Goal: Contribute content

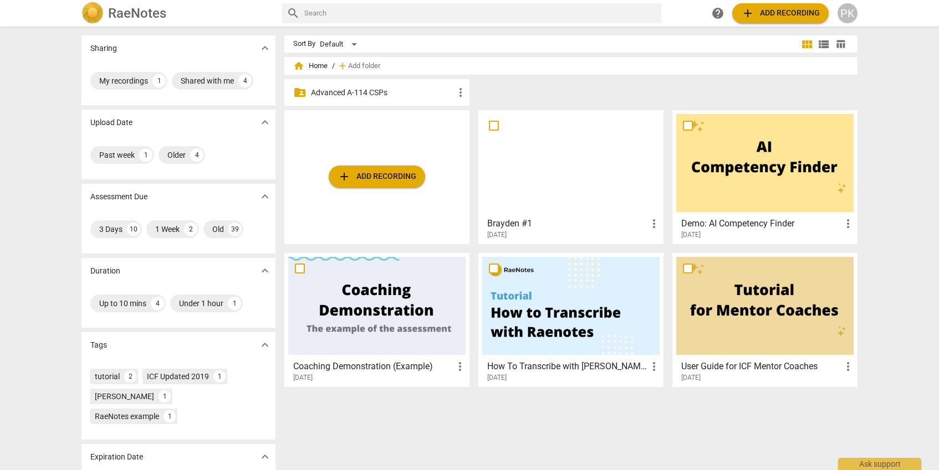
click at [651, 221] on span "more_vert" at bounding box center [653, 223] width 13 height 13
click at [669, 246] on li "Delete" at bounding box center [666, 250] width 42 height 27
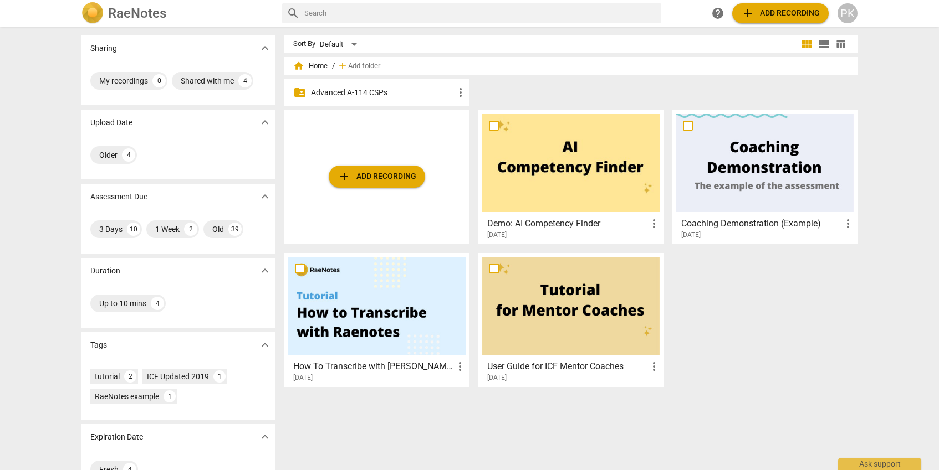
click at [386, 89] on p "Advanced A-114 CSPs" at bounding box center [382, 93] width 143 height 12
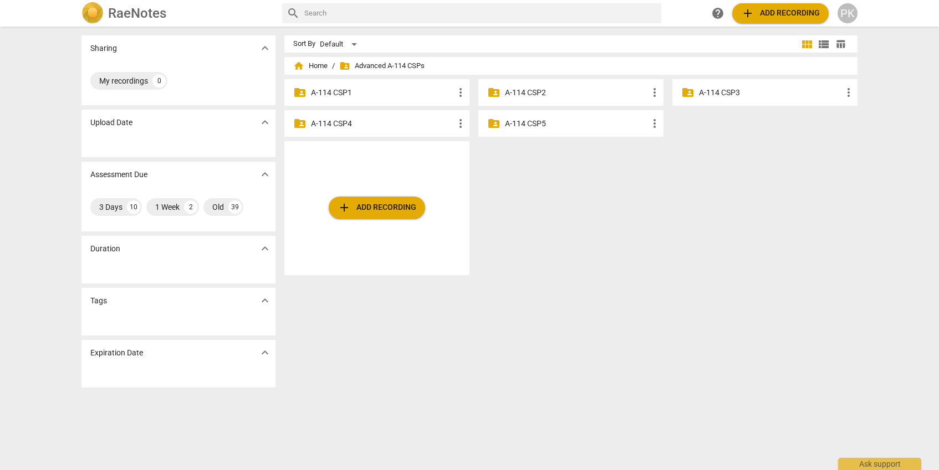
click at [718, 98] on p "A-114 CSP3" at bounding box center [770, 93] width 143 height 12
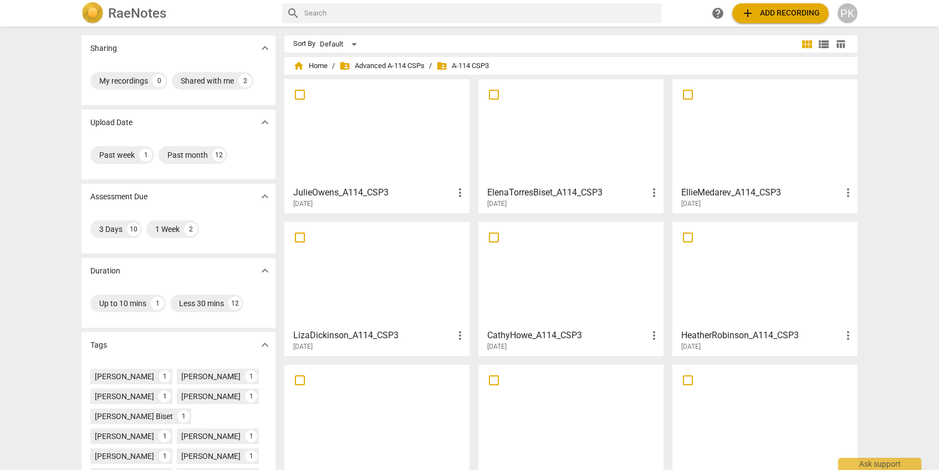
click at [790, 16] on span "add Add recording" at bounding box center [780, 13] width 79 height 13
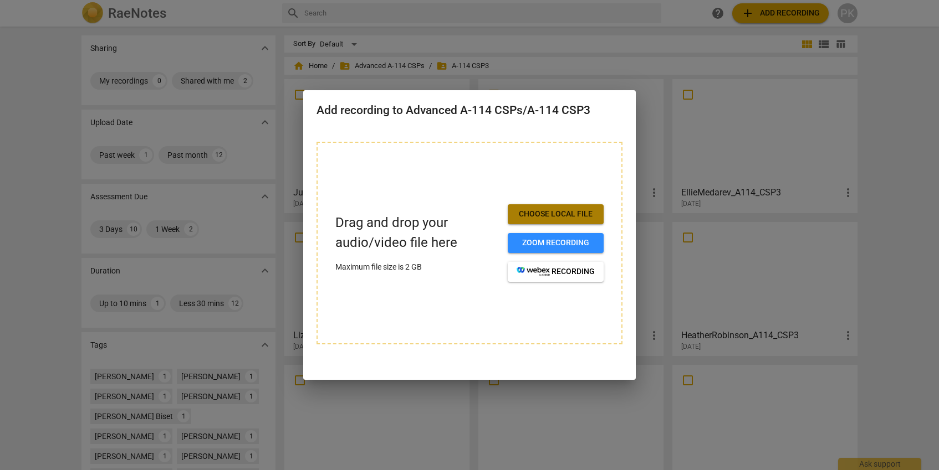
click at [585, 212] on span "Choose local file" at bounding box center [555, 214] width 78 height 11
click at [554, 216] on span "Choose local file" at bounding box center [555, 214] width 78 height 11
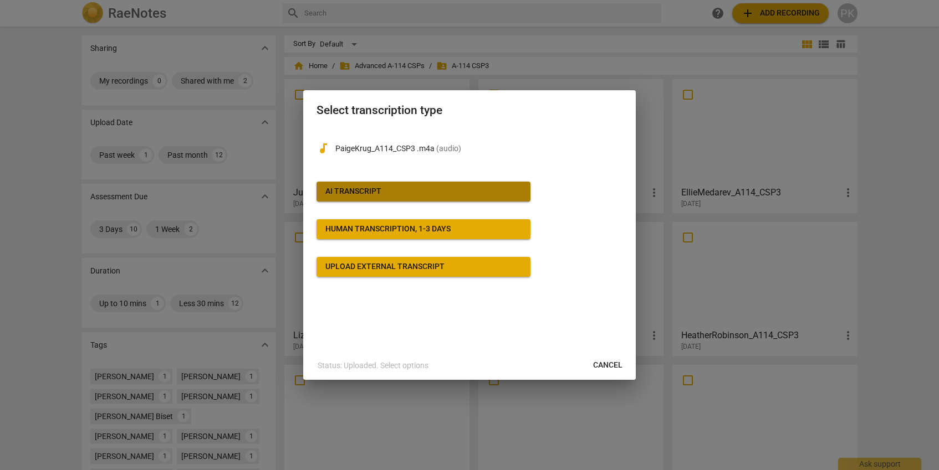
click at [388, 190] on span "AI Transcript" at bounding box center [423, 191] width 196 height 11
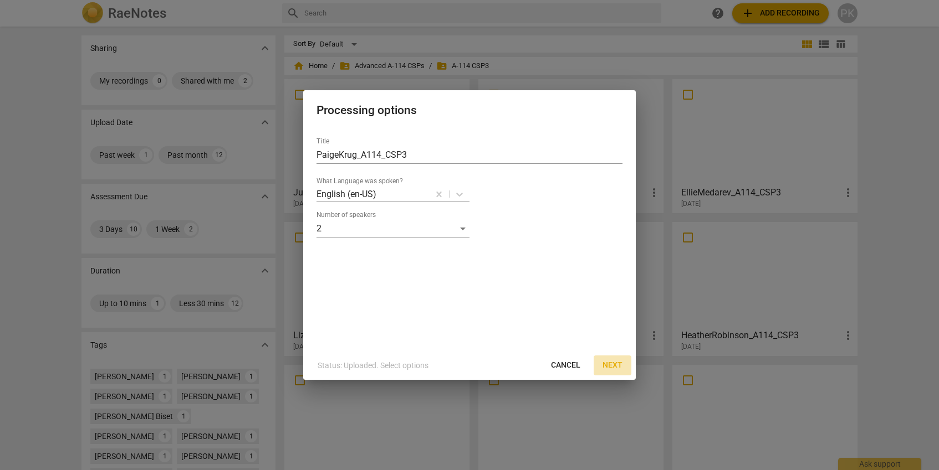
click at [620, 368] on span "Next" at bounding box center [612, 365] width 20 height 11
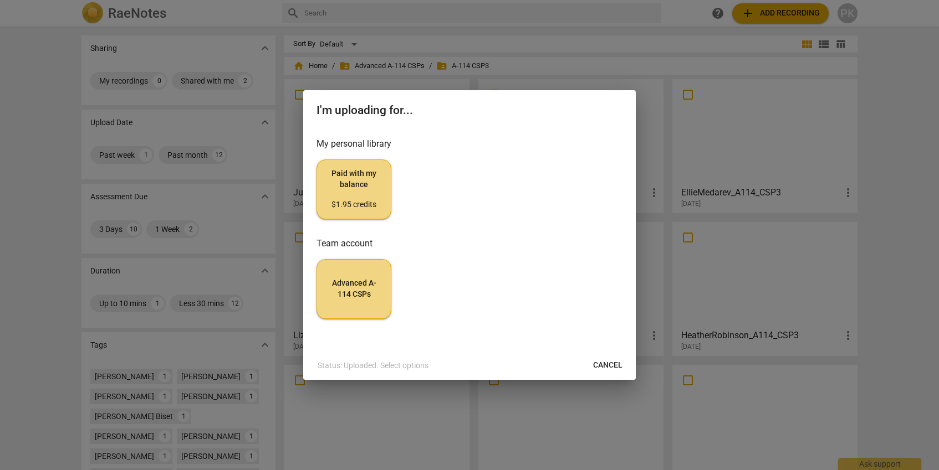
click at [348, 288] on span "Advanced A-114 CSPs" at bounding box center [354, 289] width 56 height 22
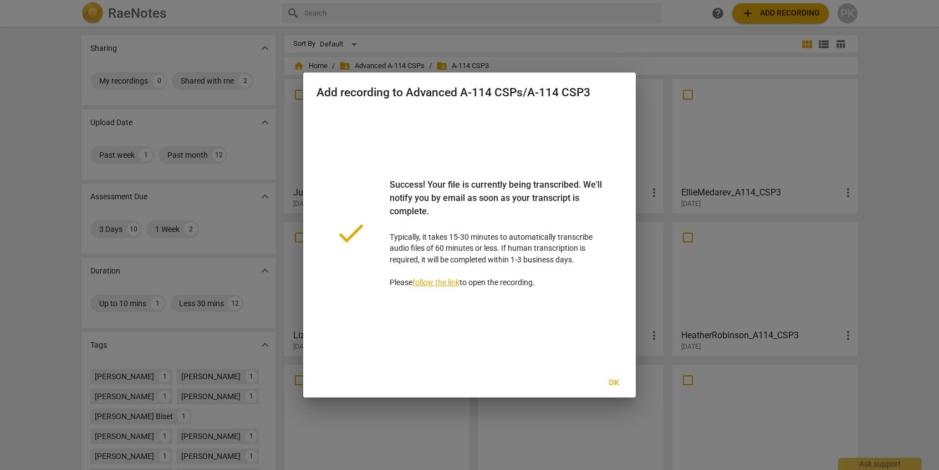
click at [30, 85] on div at bounding box center [469, 235] width 939 height 470
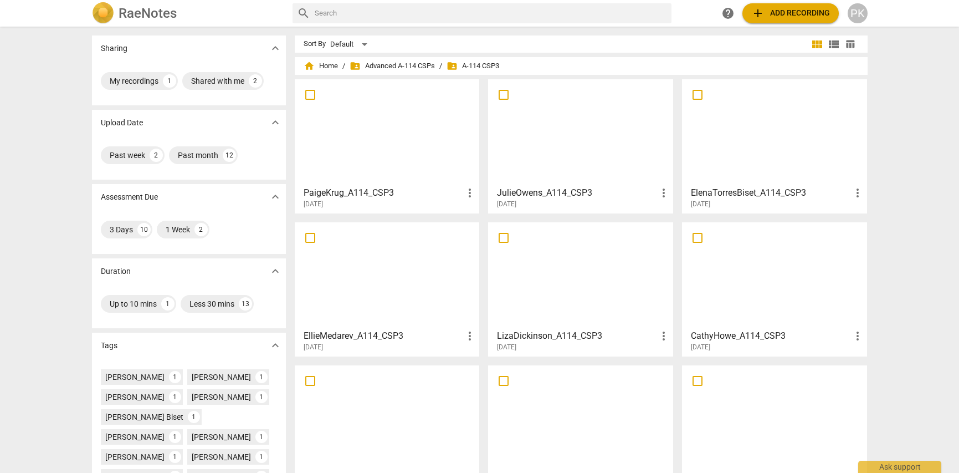
click at [407, 149] on div at bounding box center [387, 132] width 177 height 98
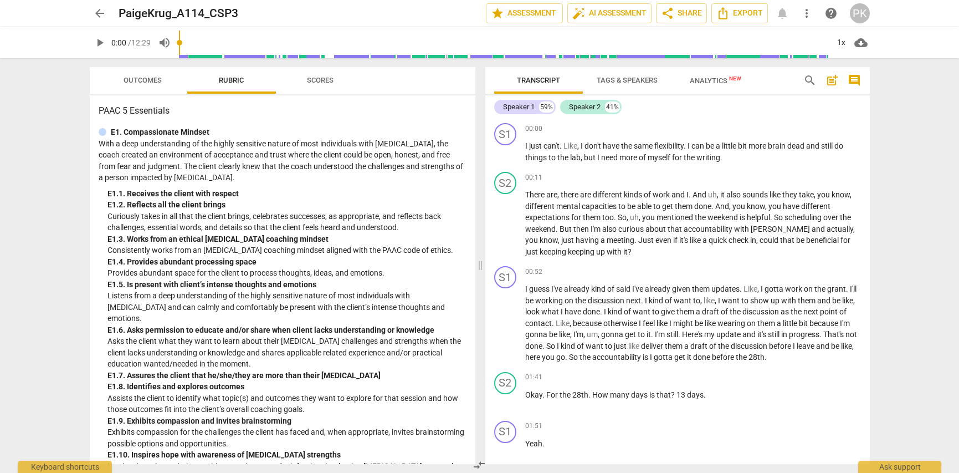
click at [157, 73] on span "Outcomes" at bounding box center [142, 80] width 65 height 15
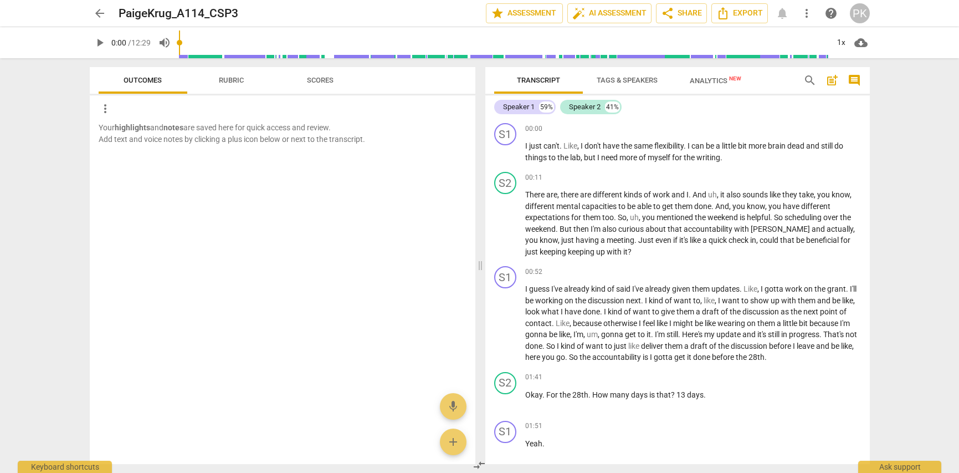
click at [224, 83] on span "Rubric" at bounding box center [231, 80] width 25 height 8
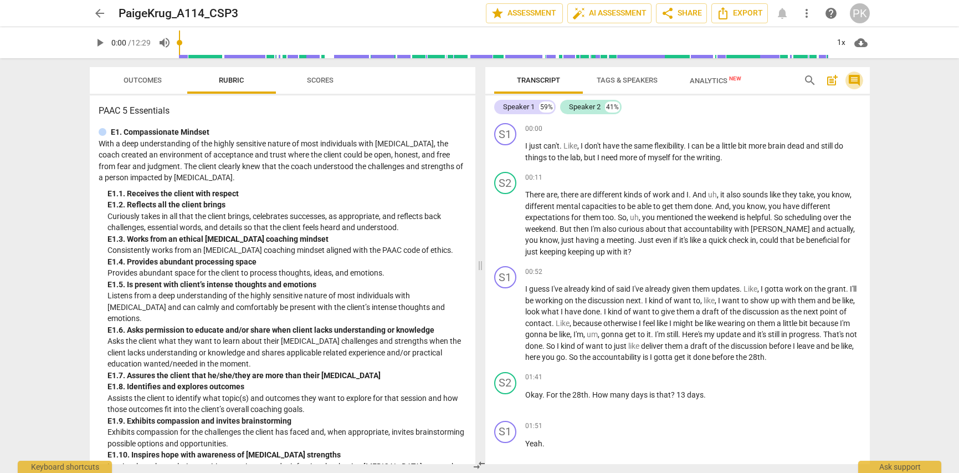
click at [854, 80] on span "comment" at bounding box center [854, 80] width 13 height 13
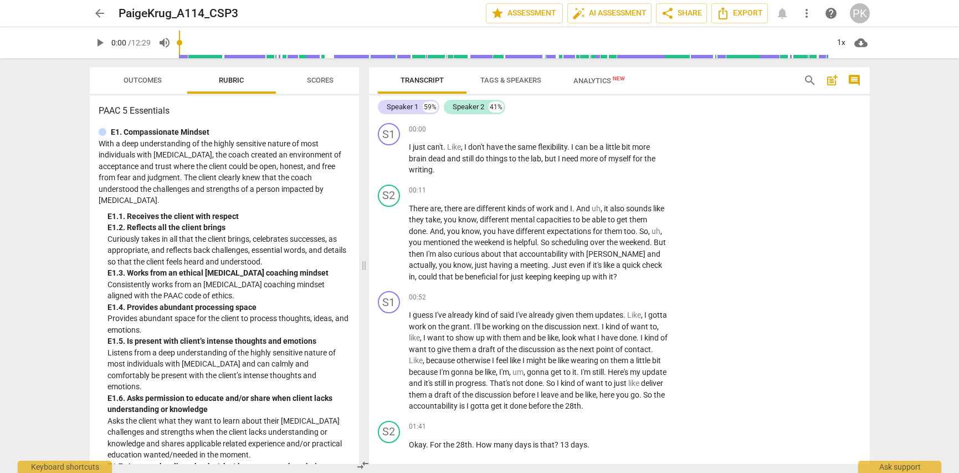
click at [854, 80] on span "comment" at bounding box center [854, 80] width 13 height 13
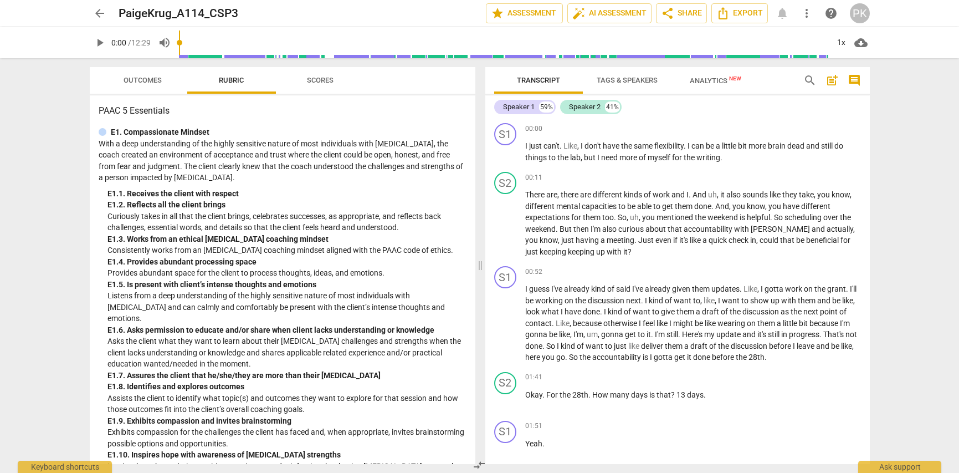
click at [830, 80] on span "post_add" at bounding box center [832, 80] width 13 height 13
